Goal: Information Seeking & Learning: Learn about a topic

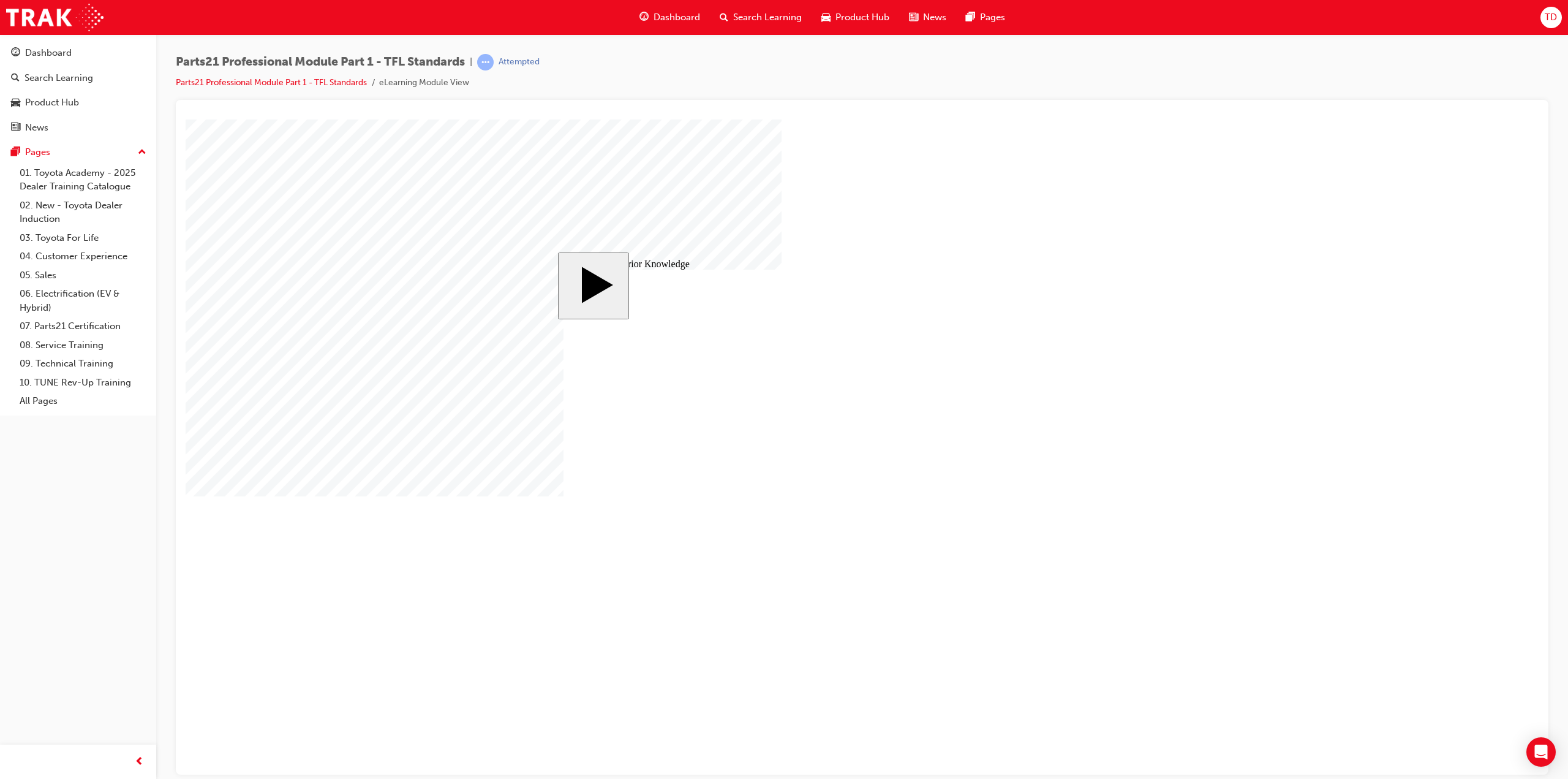
drag, startPoint x: 924, startPoint y: 496, endPoint x: 918, endPoint y: 500, distance: 7.2
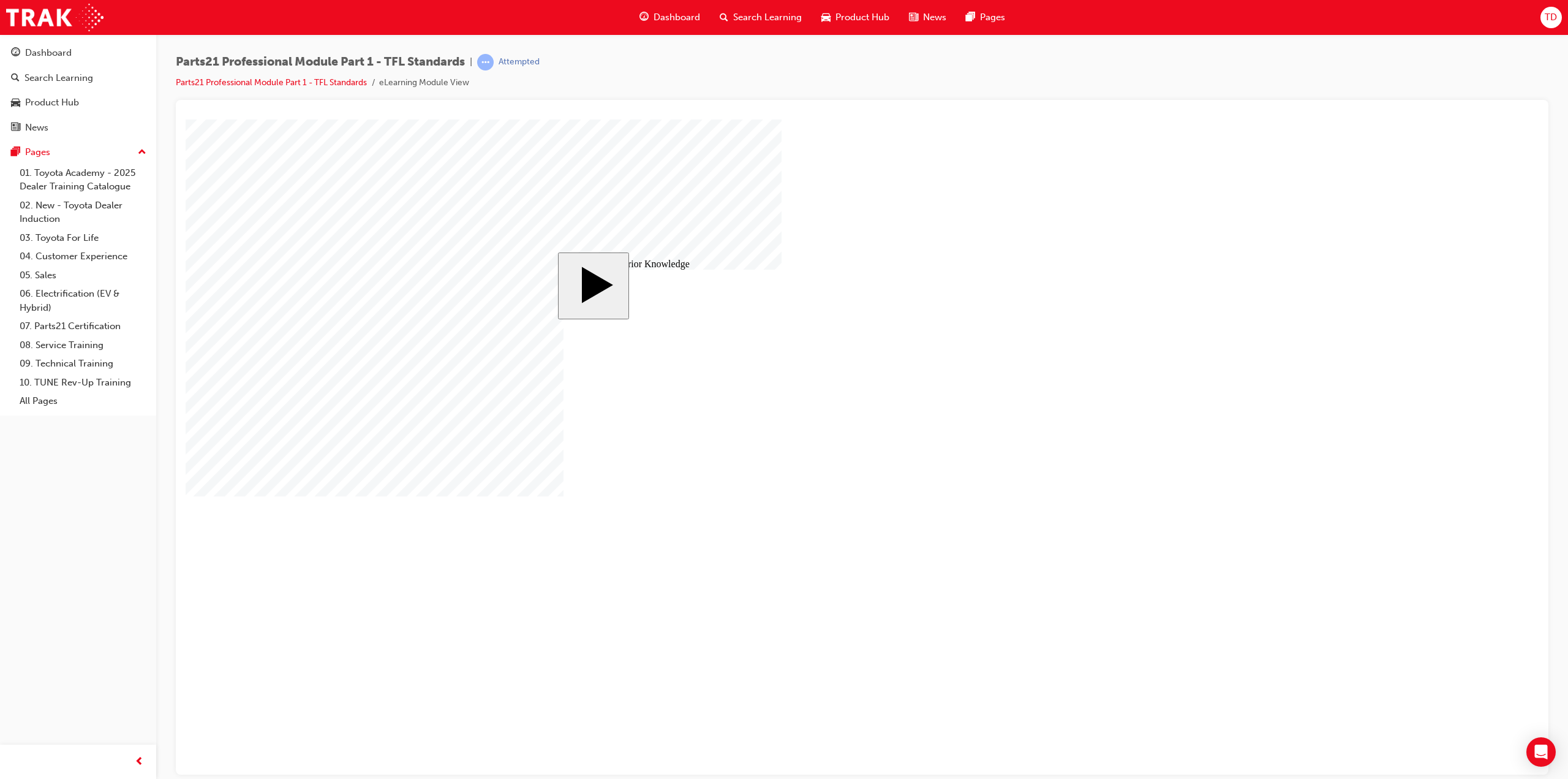
drag, startPoint x: 1105, startPoint y: 598, endPoint x: 901, endPoint y: 589, distance: 204.2
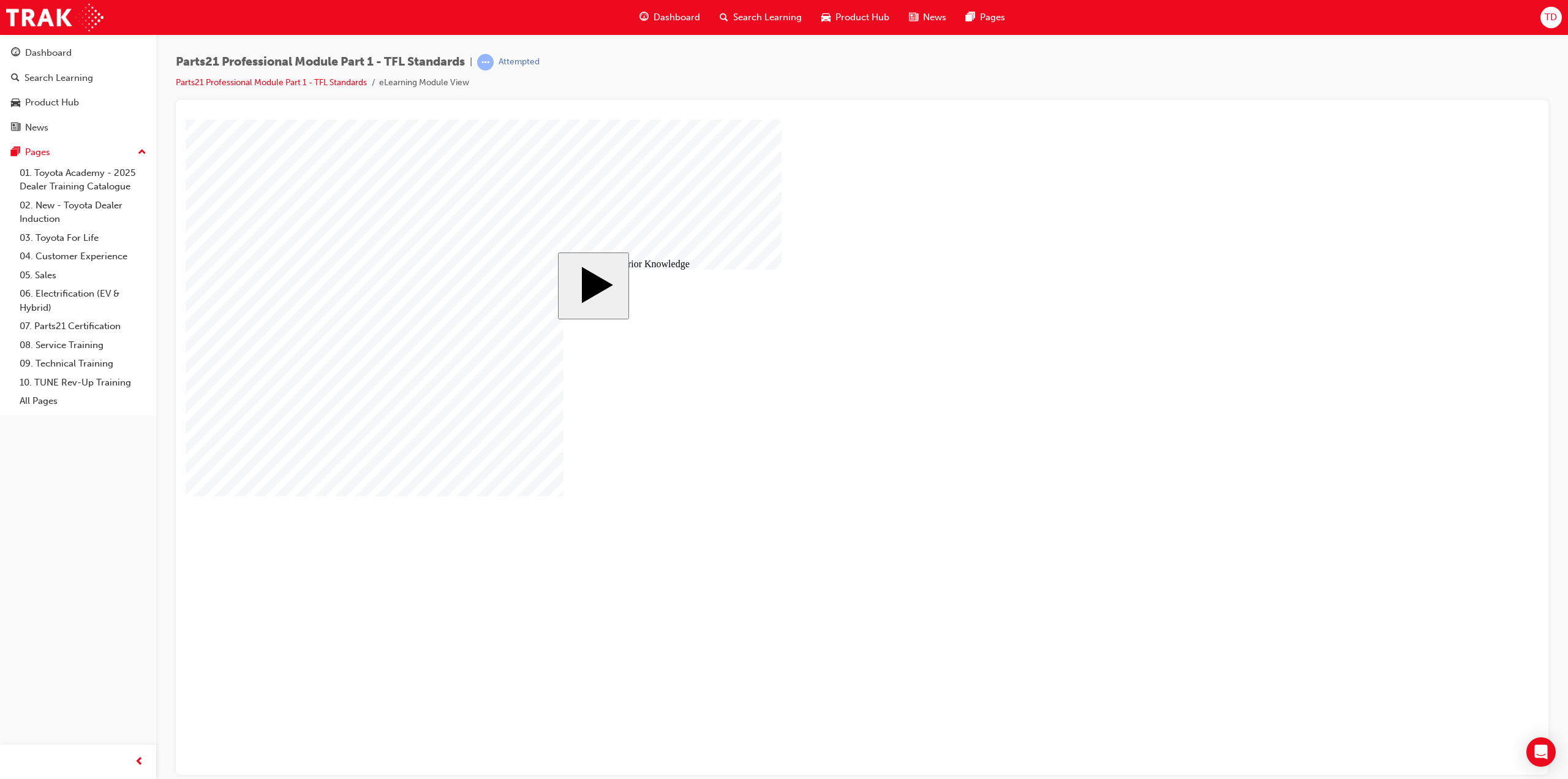
drag, startPoint x: 777, startPoint y: 563, endPoint x: 756, endPoint y: 564, distance: 21.0
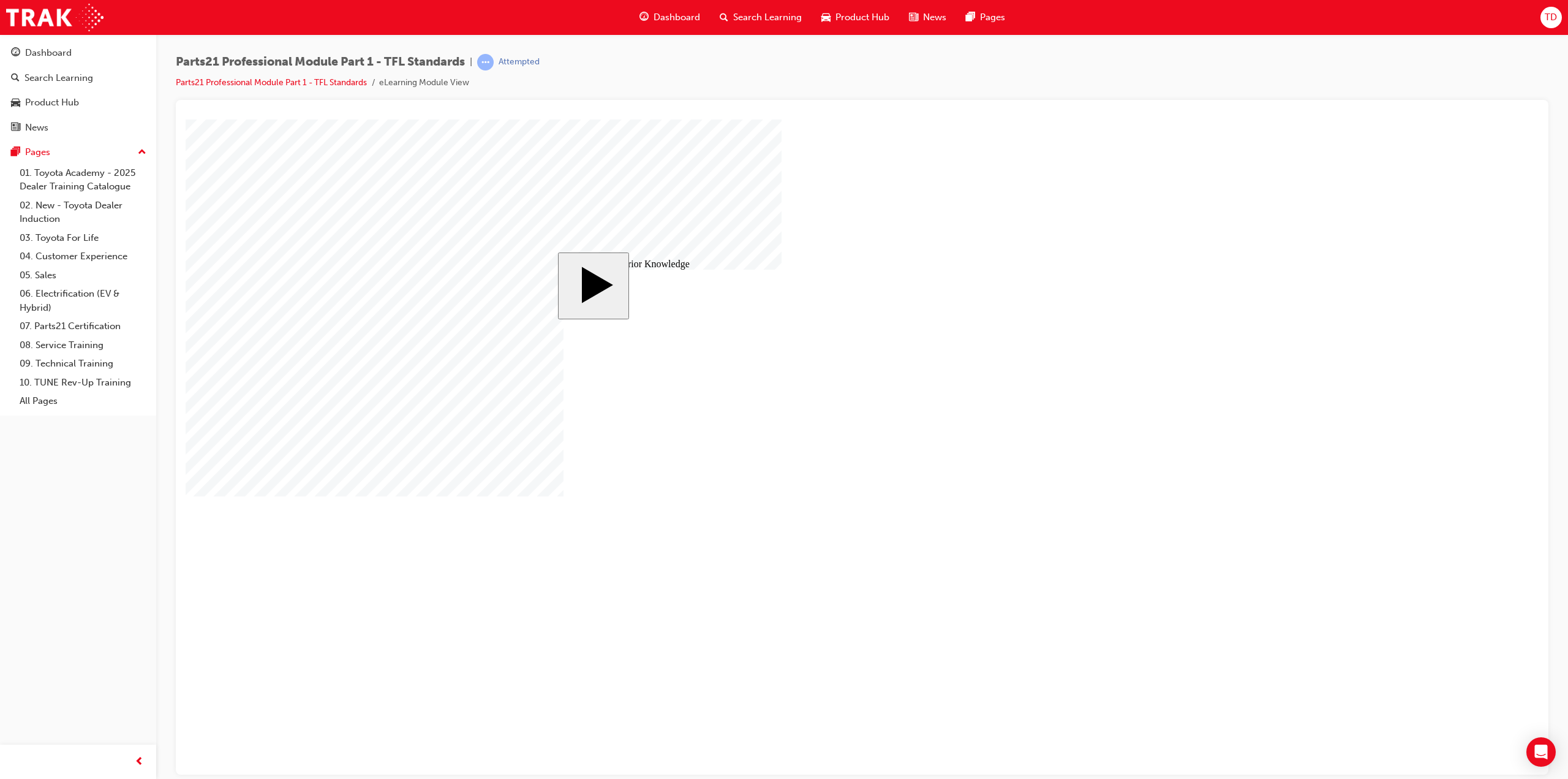
drag, startPoint x: 645, startPoint y: 534, endPoint x: 634, endPoint y: 517, distance: 20.2
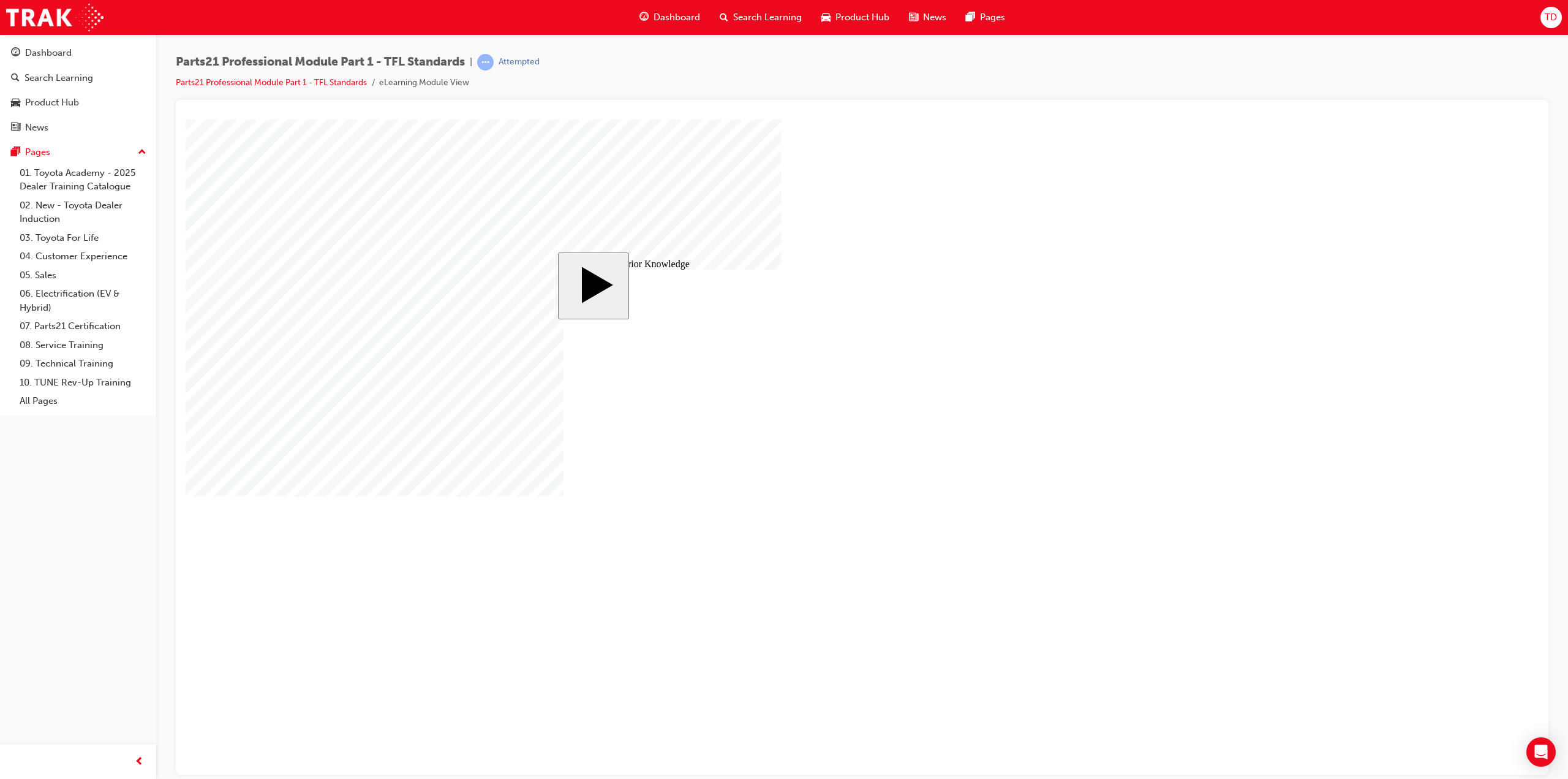
drag, startPoint x: 623, startPoint y: 409, endPoint x: 719, endPoint y: 451, distance: 104.8
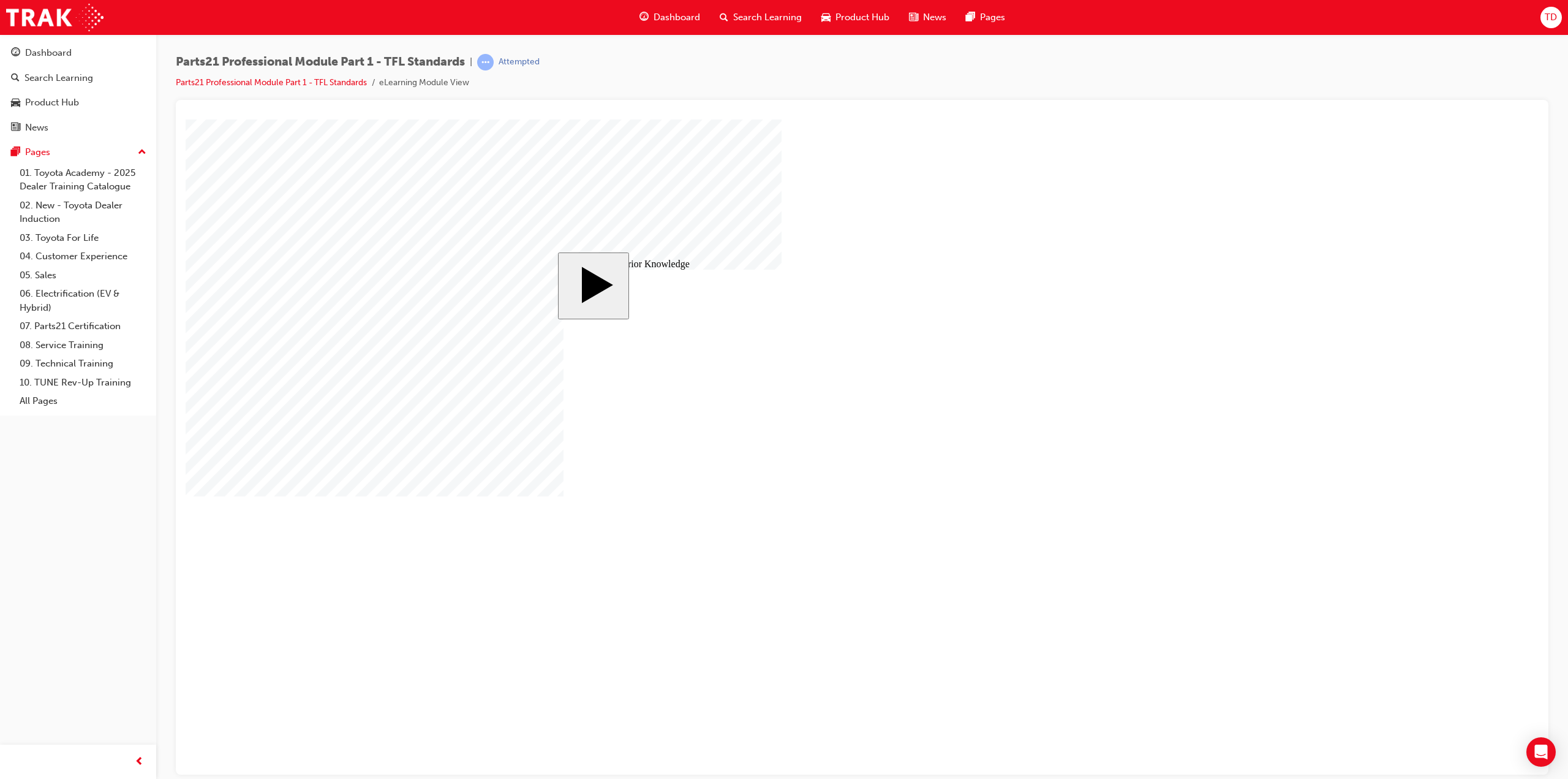
drag, startPoint x: 1068, startPoint y: 530, endPoint x: 885, endPoint y: 522, distance: 183.2
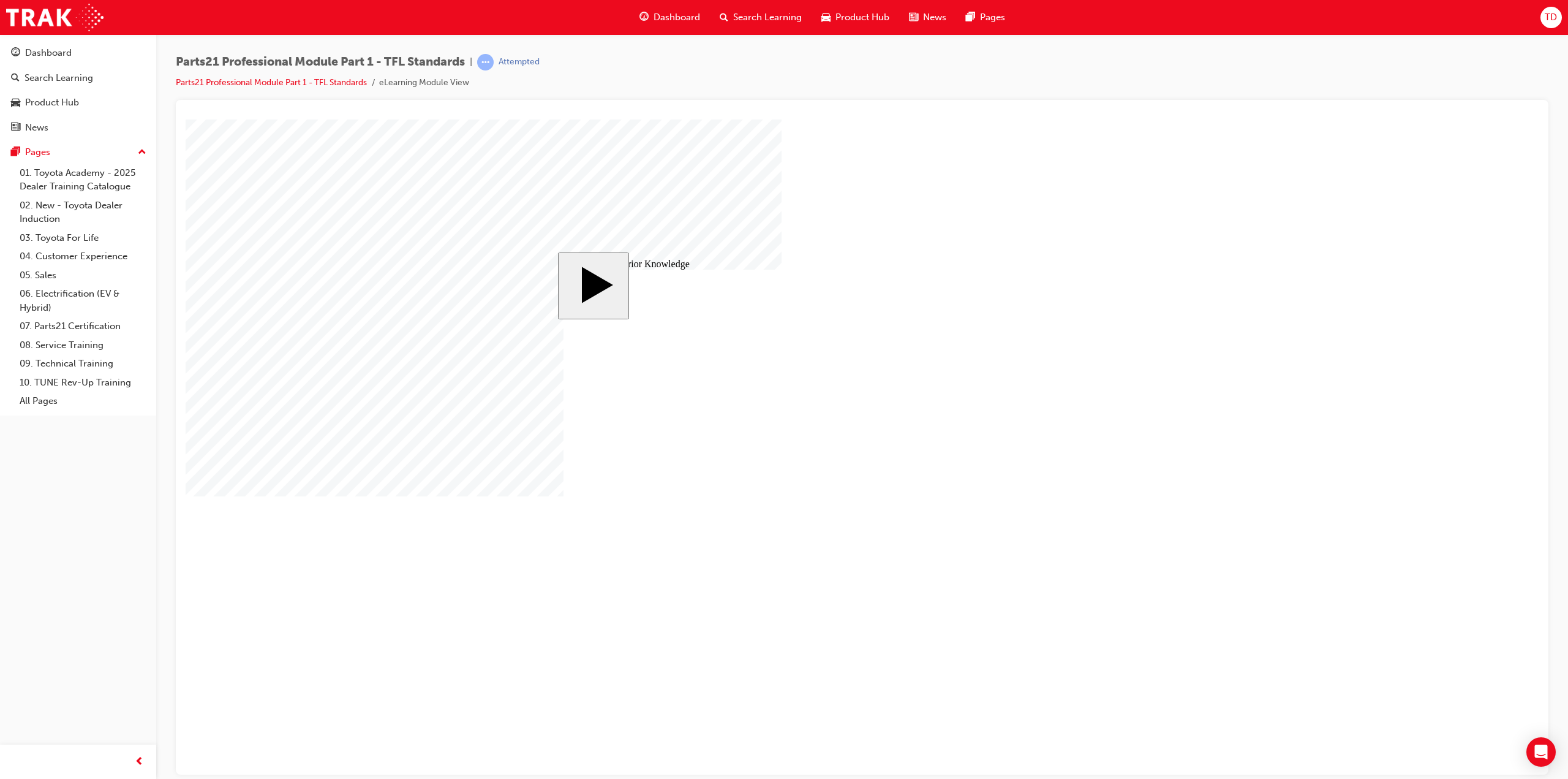
drag, startPoint x: 806, startPoint y: 518, endPoint x: 802, endPoint y: 550, distance: 32.2
drag, startPoint x: 809, startPoint y: 558, endPoint x: 868, endPoint y: 563, distance: 59.2
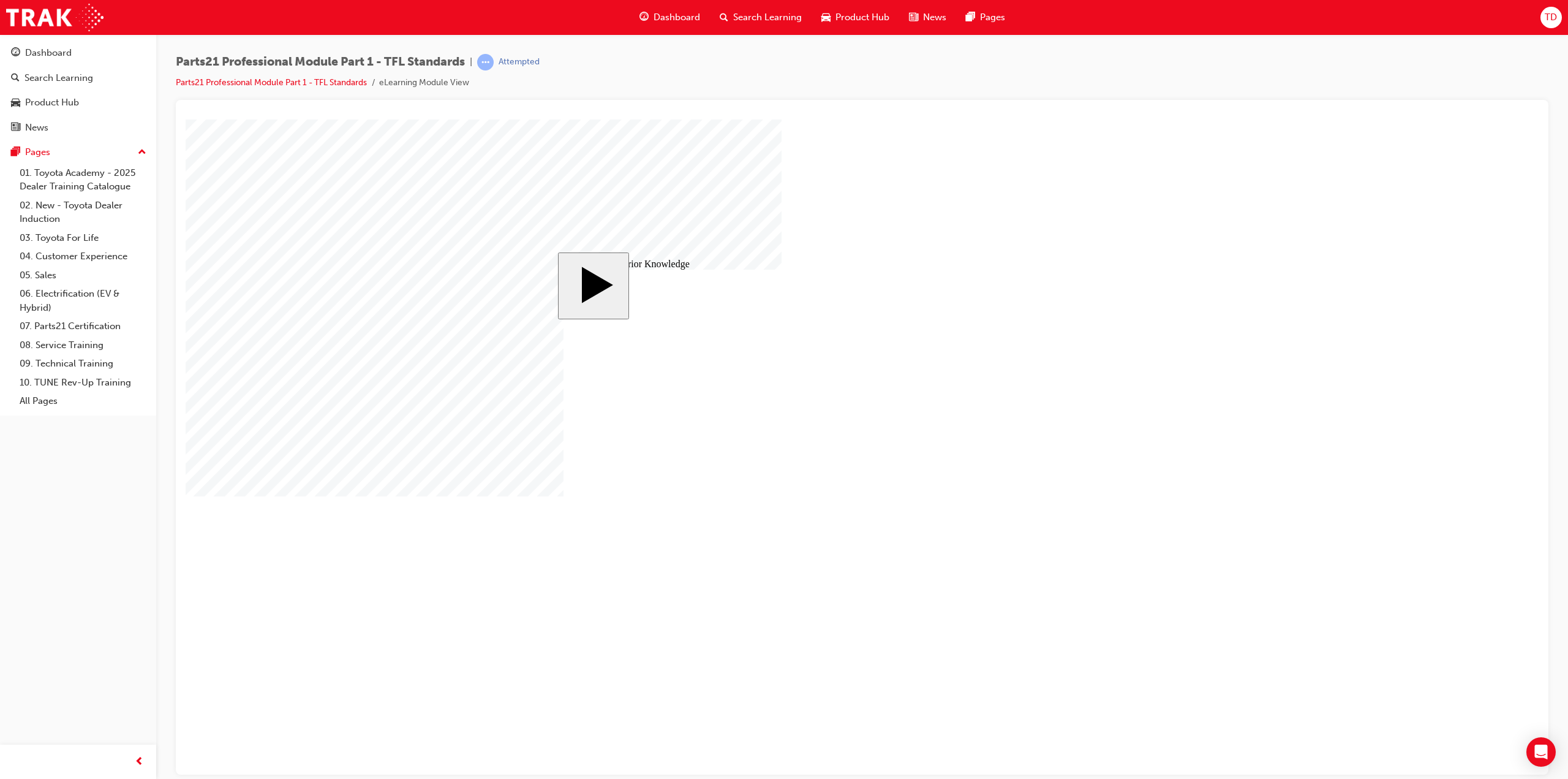
drag, startPoint x: 764, startPoint y: 560, endPoint x: 818, endPoint y: 550, distance: 54.9
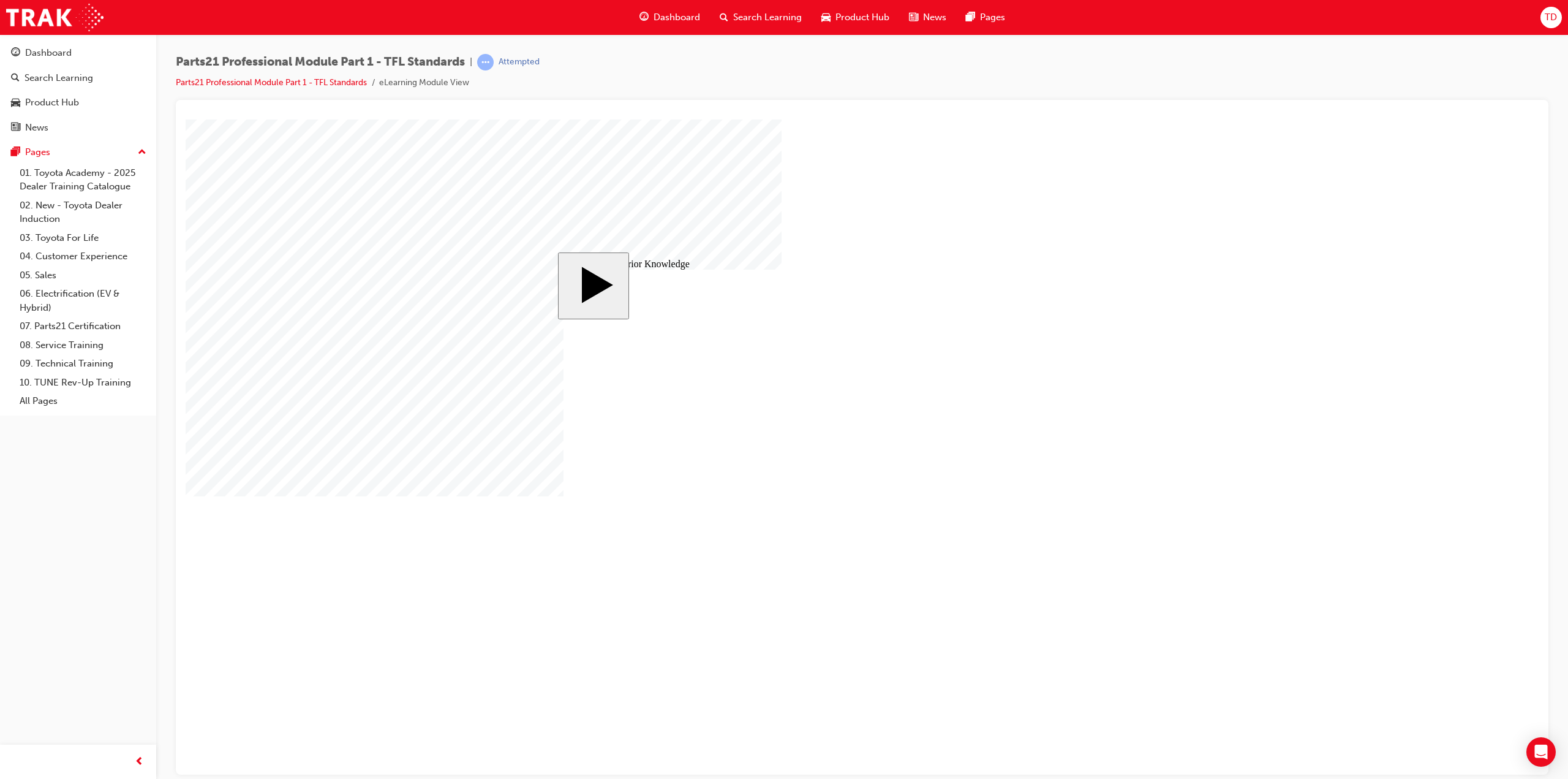
drag, startPoint x: 769, startPoint y: 552, endPoint x: 815, endPoint y: 543, distance: 46.9
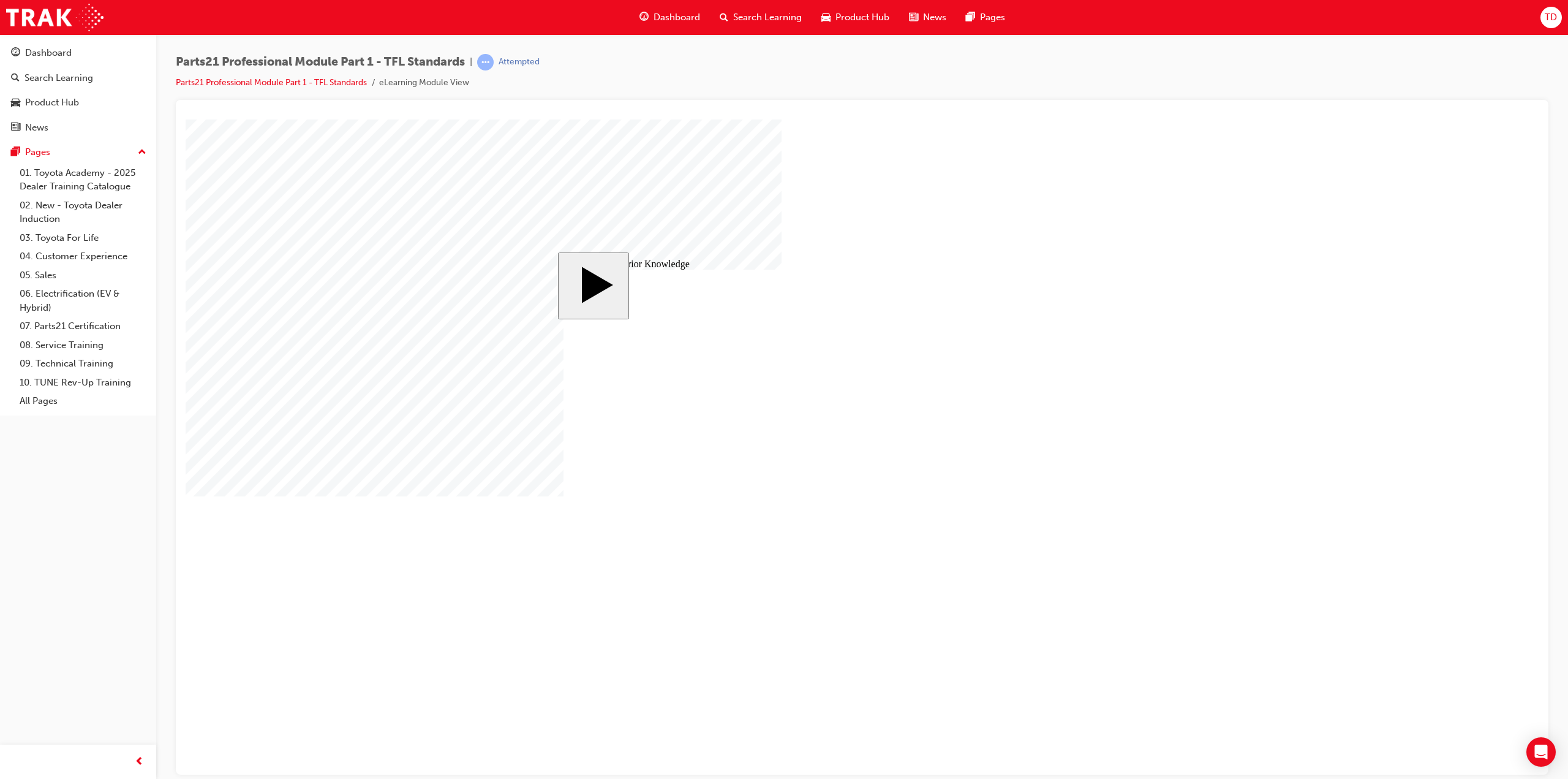
drag, startPoint x: 767, startPoint y: 460, endPoint x: 875, endPoint y: 476, distance: 109.2
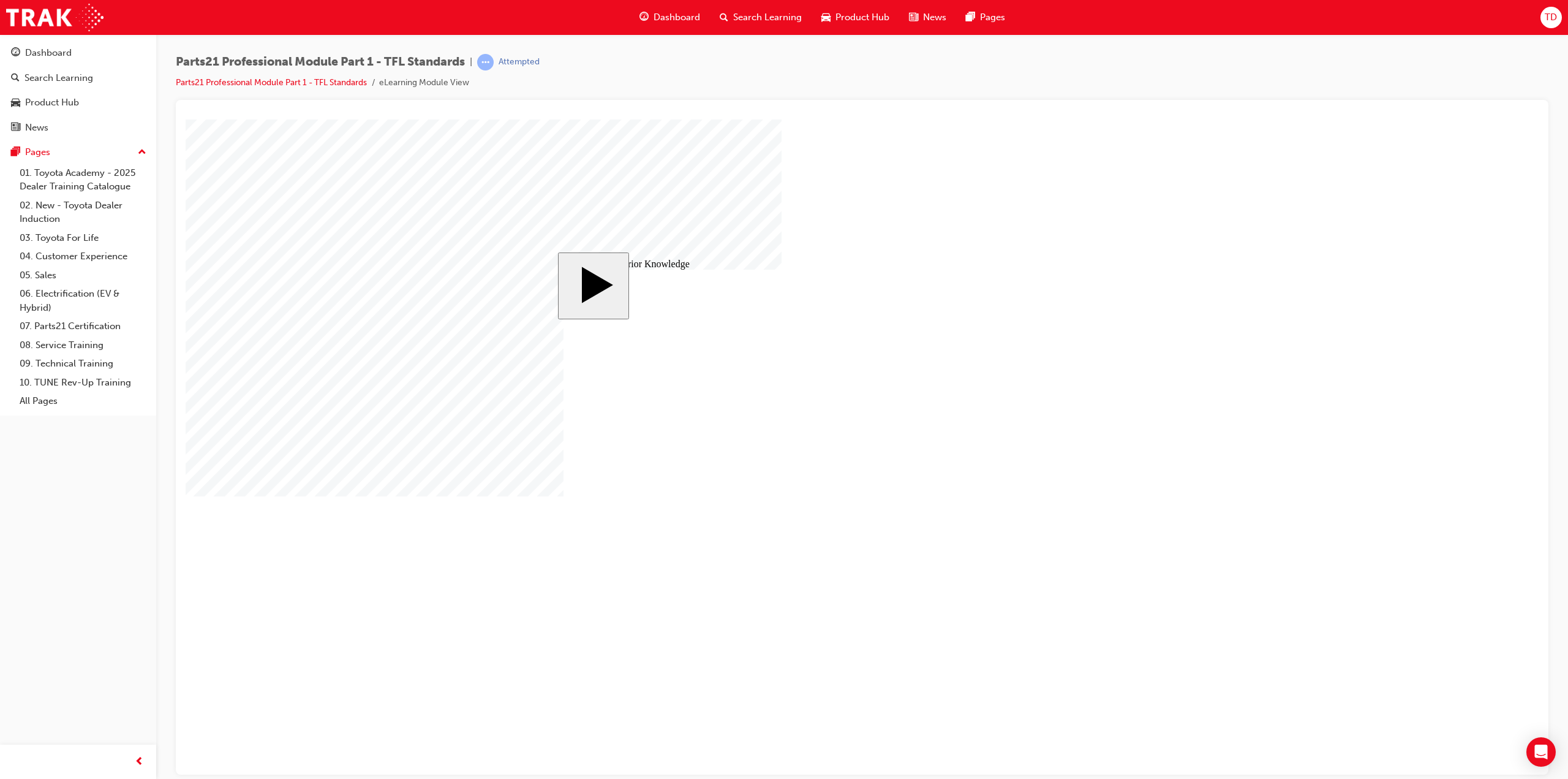
drag, startPoint x: 883, startPoint y: 476, endPoint x: 955, endPoint y: 477, distance: 72.0
